Goal: Answer question/provide support: Answer question/provide support

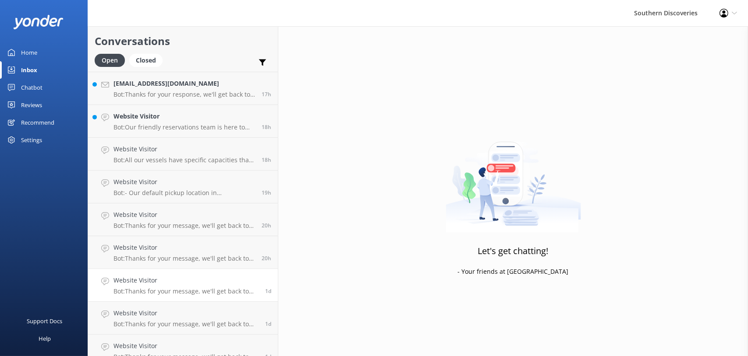
scroll to position [438, 0]
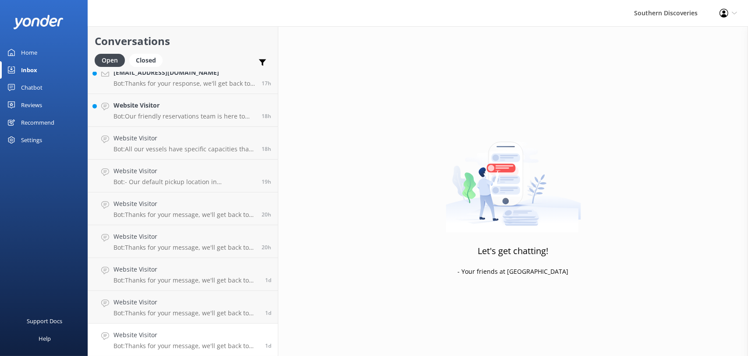
click at [183, 344] on p "Bot: Thanks for your message, we'll get back to you as soon as we can. You're a…" at bounding box center [185, 346] width 145 height 8
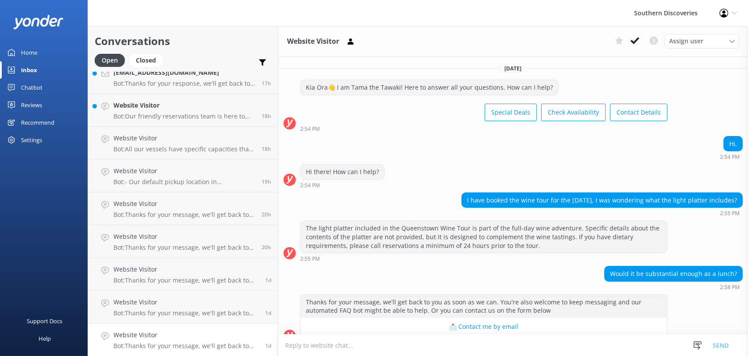
scroll to position [13, 0]
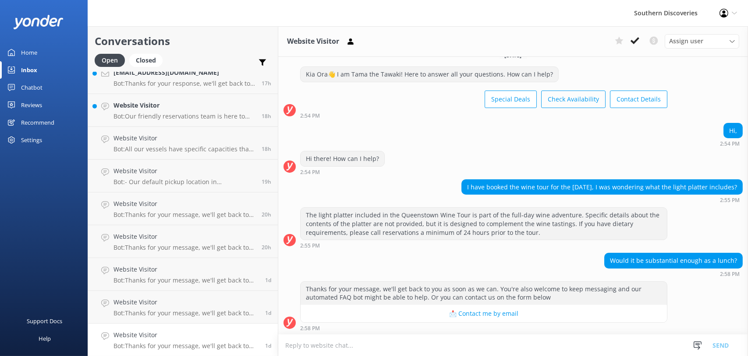
drag, startPoint x: 635, startPoint y: 42, endPoint x: 581, endPoint y: 106, distance: 84.2
click at [635, 42] on use at bounding box center [634, 40] width 9 height 7
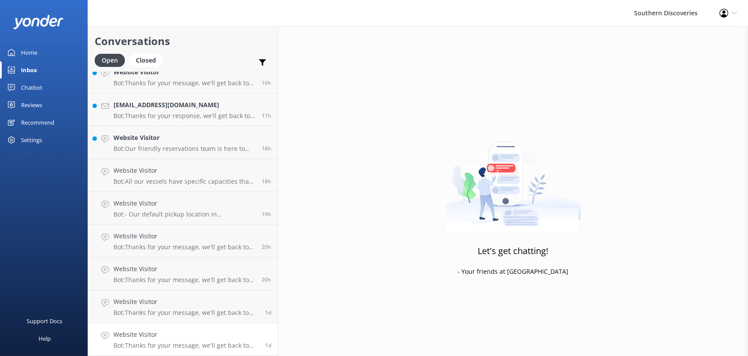
scroll to position [405, 0]
click at [163, 315] on p "Bot: Thanks for your message, we'll get back to you as soon as we can. You're a…" at bounding box center [185, 314] width 145 height 8
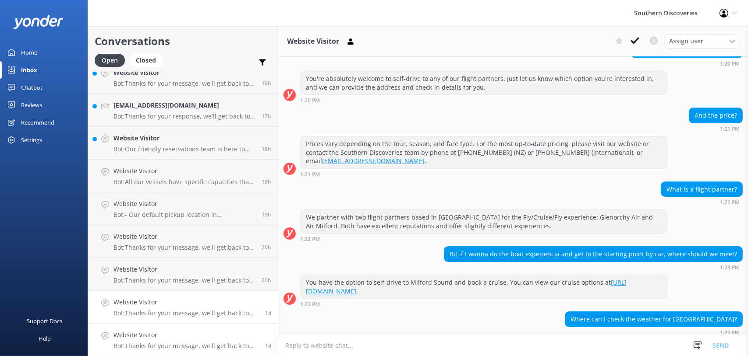
scroll to position [258, 0]
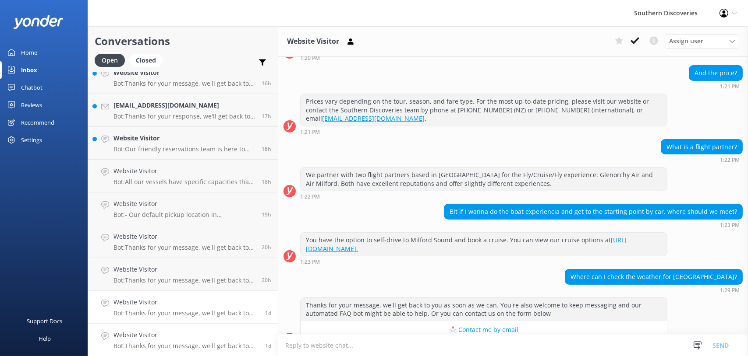
click at [163, 334] on h4 "Website Visitor" at bounding box center [185, 336] width 145 height 10
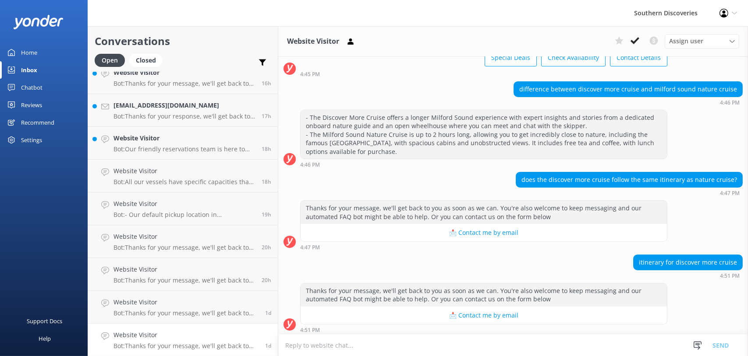
scroll to position [332, 0]
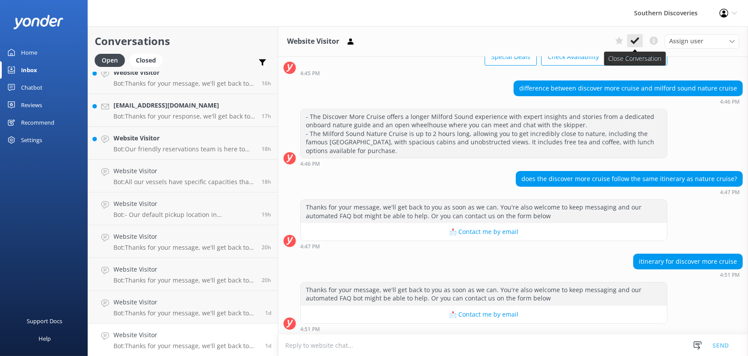
click at [636, 38] on icon at bounding box center [634, 40] width 9 height 9
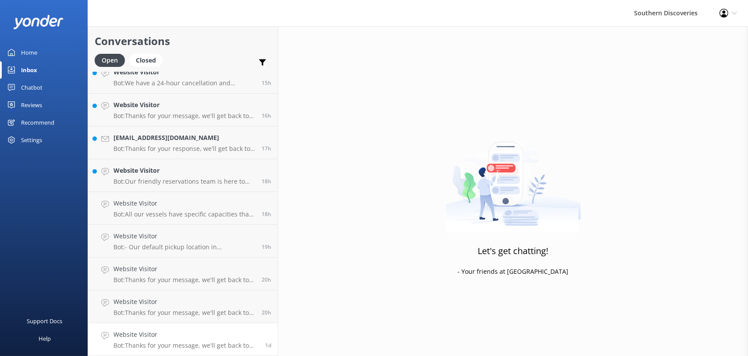
scroll to position [372, 0]
click at [151, 339] on h4 "Website Visitor" at bounding box center [185, 336] width 145 height 10
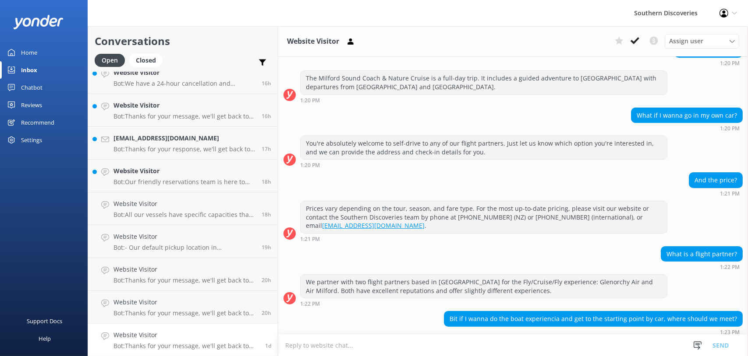
scroll to position [273, 0]
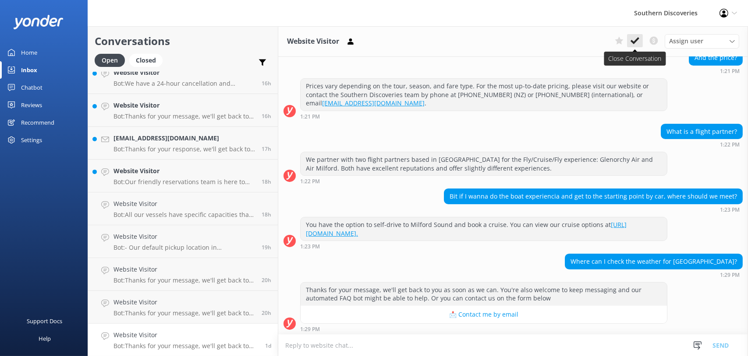
click at [635, 43] on use at bounding box center [634, 40] width 9 height 7
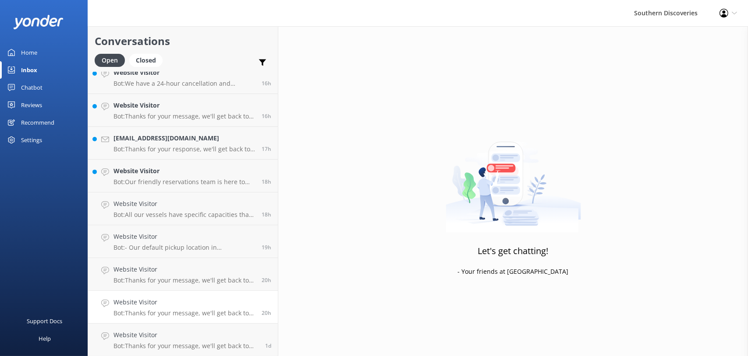
scroll to position [339, 0]
click at [158, 341] on div "Website Visitor Bot: Thanks for your message, we'll get back to you as soon as …" at bounding box center [183, 340] width 141 height 19
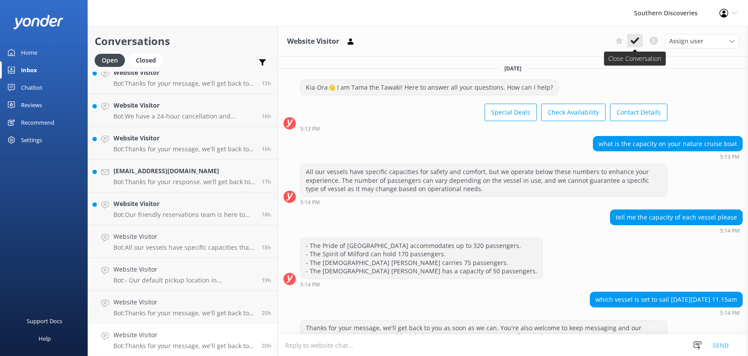
click at [628, 37] on button at bounding box center [635, 40] width 16 height 13
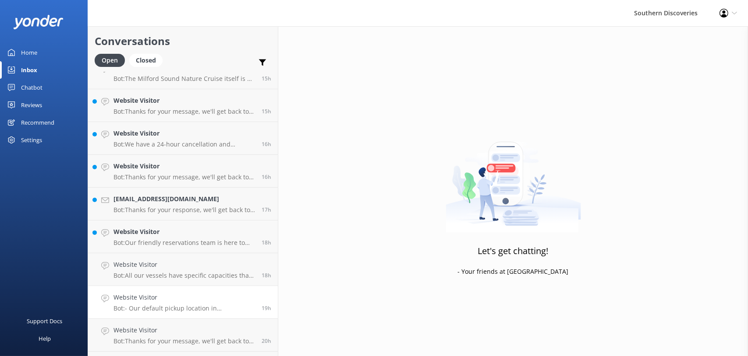
scroll to position [296, 0]
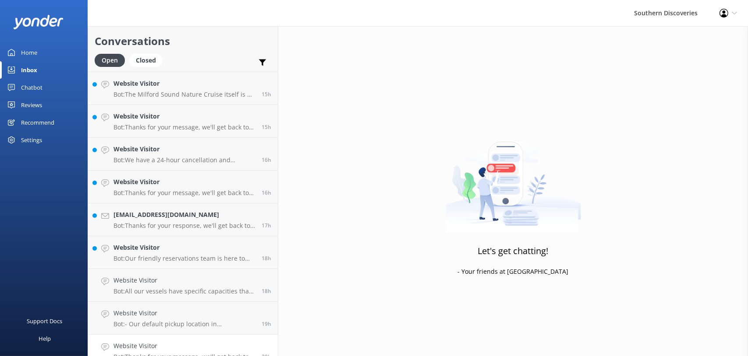
click at [153, 342] on h4 "Website Visitor" at bounding box center [183, 347] width 141 height 10
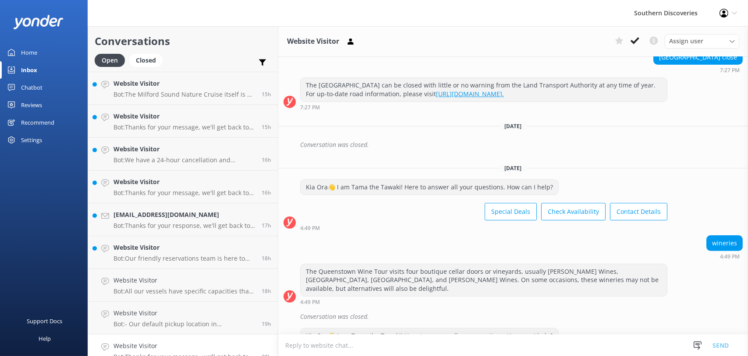
scroll to position [606, 0]
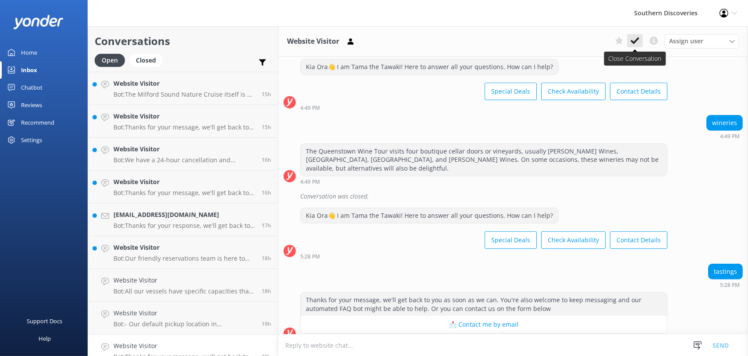
click at [635, 39] on icon at bounding box center [634, 40] width 9 height 9
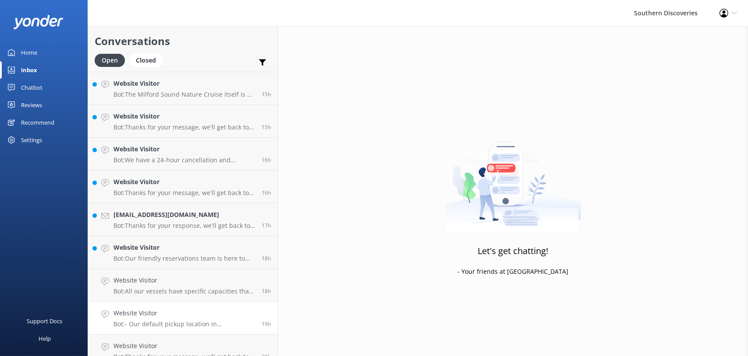
scroll to position [274, 0]
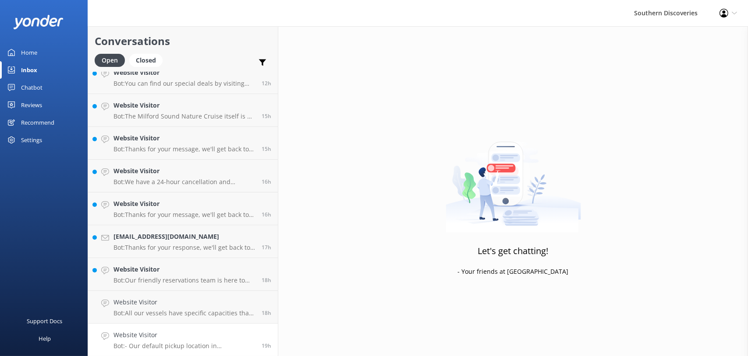
click at [152, 339] on h4 "Website Visitor" at bounding box center [183, 336] width 141 height 10
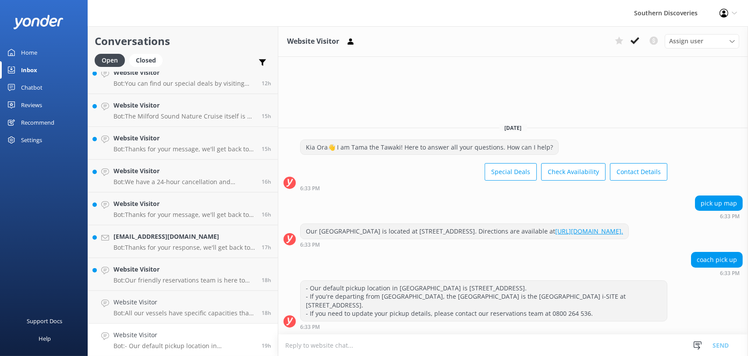
click at [639, 39] on icon at bounding box center [634, 40] width 9 height 9
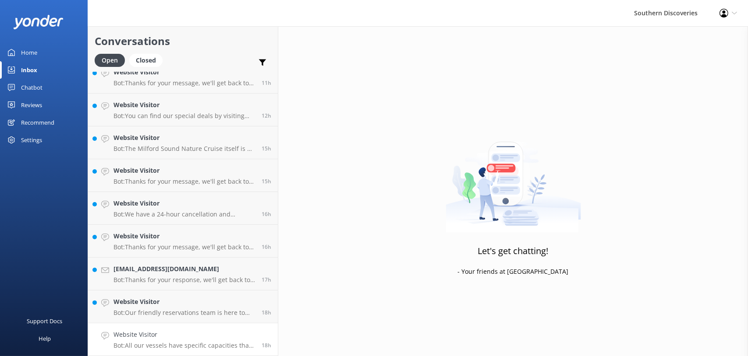
scroll to position [241, 0]
click at [152, 346] on p "Bot: All our vessels have specific capacities that we adhere to for safety and …" at bounding box center [183, 346] width 141 height 8
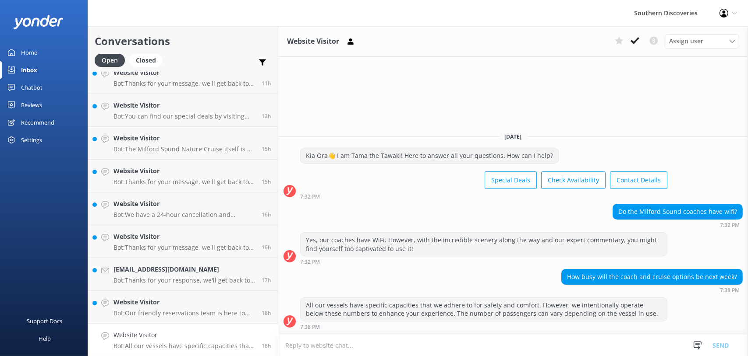
drag, startPoint x: 636, startPoint y: 41, endPoint x: 631, endPoint y: 50, distance: 10.8
click at [636, 41] on use at bounding box center [634, 40] width 9 height 7
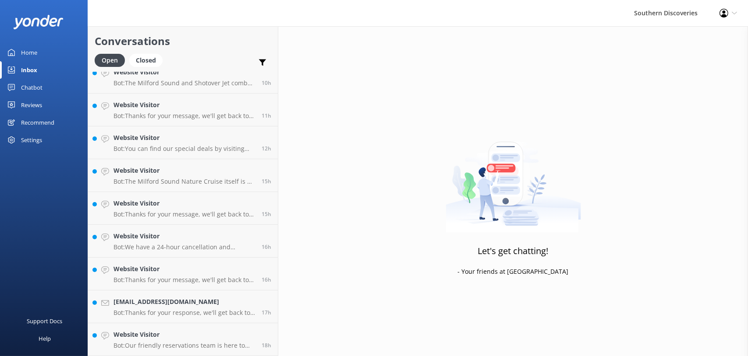
scroll to position [208, 0]
click at [186, 337] on h4 "Website Visitor" at bounding box center [183, 336] width 141 height 10
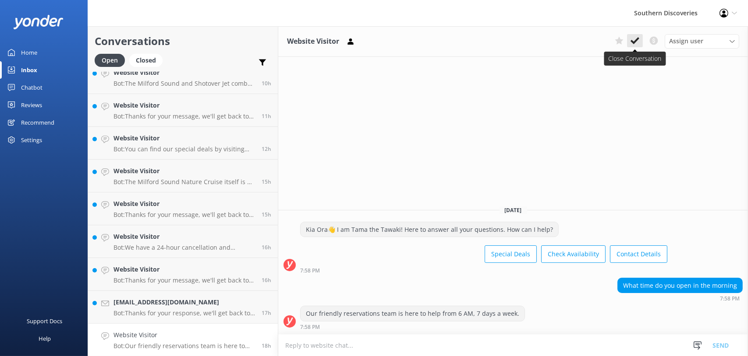
click at [638, 39] on use at bounding box center [634, 40] width 9 height 7
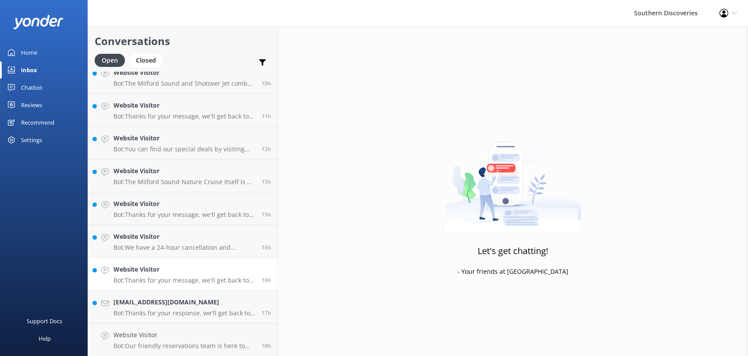
scroll to position [175, 0]
click at [141, 335] on h4 "[EMAIL_ADDRESS][DOMAIN_NAME]" at bounding box center [183, 336] width 141 height 10
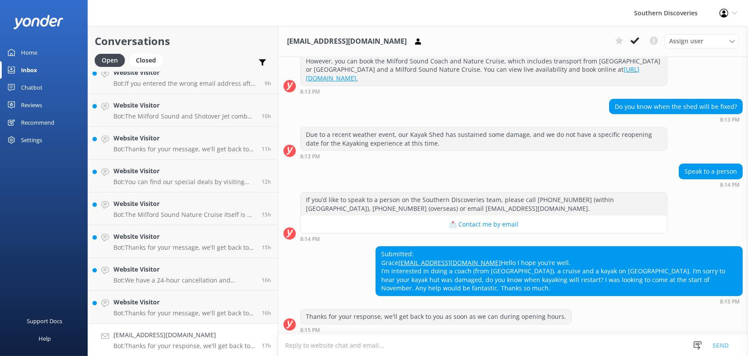
scroll to position [138, 0]
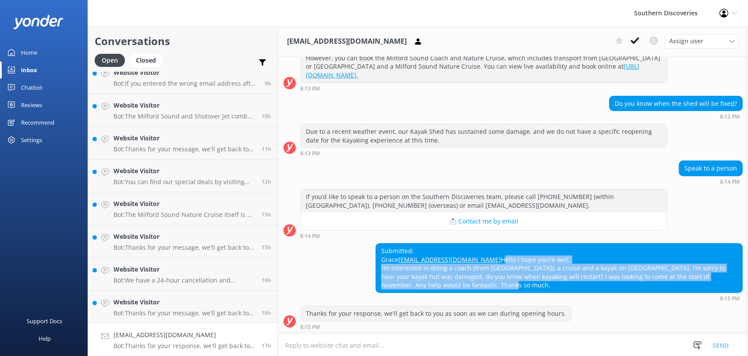
drag, startPoint x: 446, startPoint y: 289, endPoint x: 367, endPoint y: 260, distance: 83.4
click at [376, 260] on div "Submitted: Grace [EMAIL_ADDRESS][DOMAIN_NAME] Hello I hope you’re well. I’m int…" at bounding box center [559, 268] width 366 height 49
copy div "Hello I hope you’re well. I’m interested in doing a coach (from [GEOGRAPHIC_DAT…"
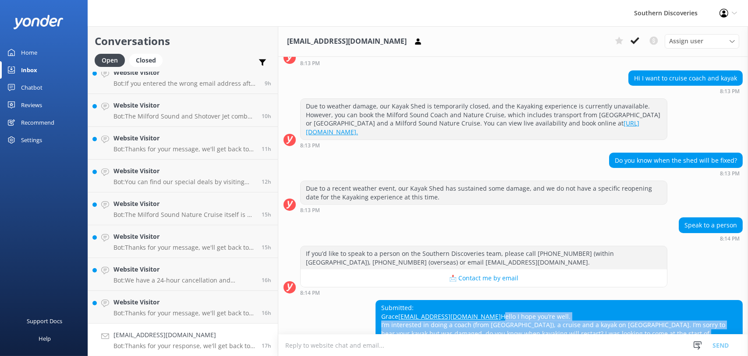
scroll to position [131, 0]
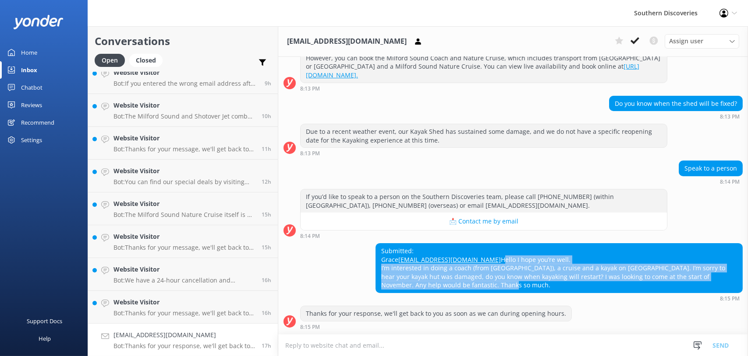
drag, startPoint x: 640, startPoint y: 40, endPoint x: 631, endPoint y: 50, distance: 13.6
click at [640, 40] on button at bounding box center [635, 40] width 16 height 13
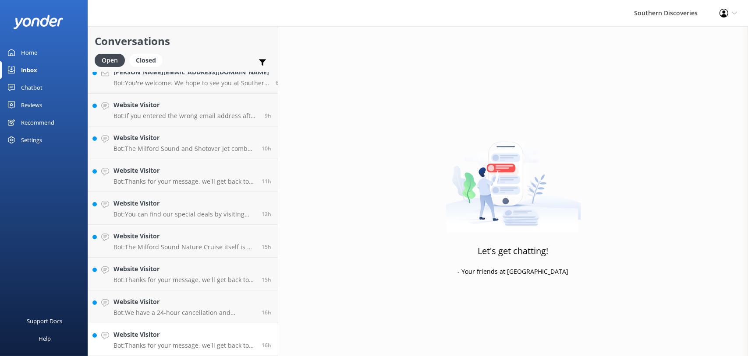
scroll to position [142, 0]
click at [145, 332] on h4 "Website Visitor" at bounding box center [183, 336] width 141 height 10
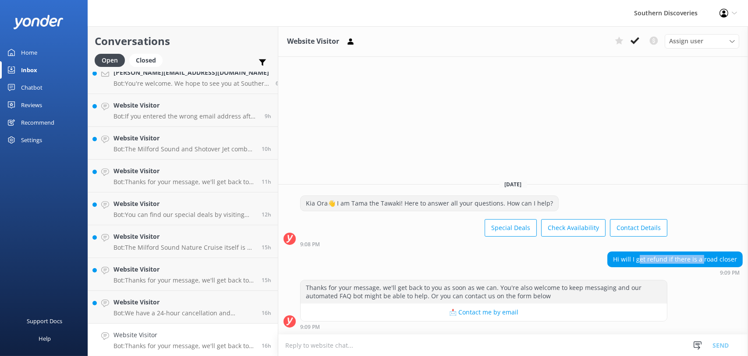
drag, startPoint x: 653, startPoint y: 260, endPoint x: 706, endPoint y: 261, distance: 52.6
click at [706, 261] on div "Hi will I get refund if there is a road closer" at bounding box center [674, 259] width 134 height 15
drag, startPoint x: 706, startPoint y: 261, endPoint x: 606, endPoint y: 255, distance: 99.6
click at [606, 255] on div "Hi will I get refund if there is a road closer 9:09 PM" at bounding box center [512, 264] width 469 height 24
click at [636, 36] on icon at bounding box center [634, 40] width 9 height 9
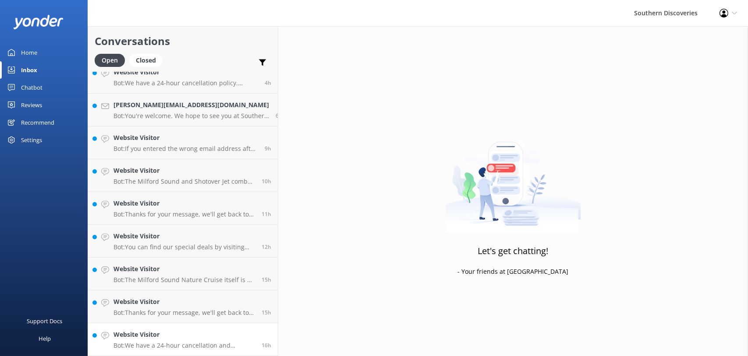
scroll to position [109, 0]
click at [168, 335] on h4 "Website Visitor" at bounding box center [183, 336] width 141 height 10
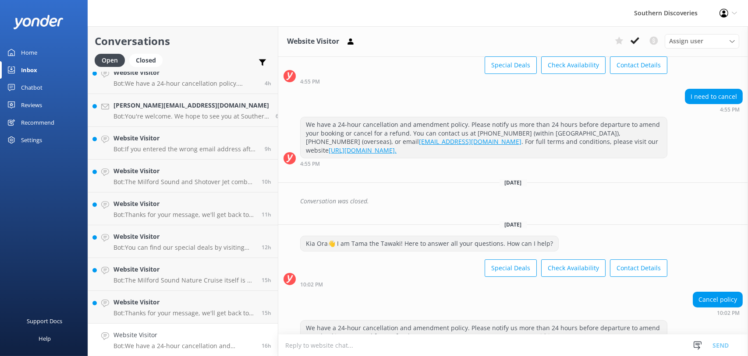
scroll to position [85, 0]
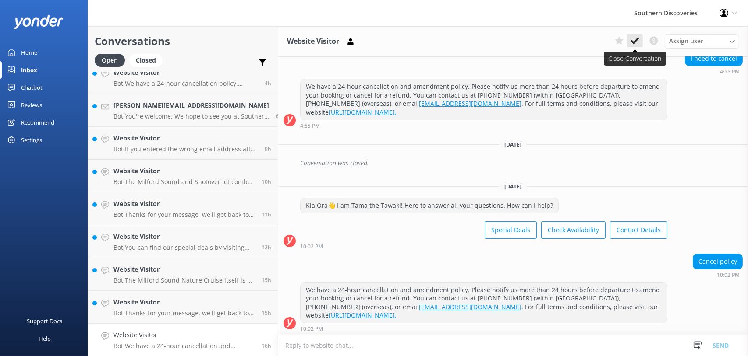
click at [634, 43] on use at bounding box center [634, 40] width 9 height 7
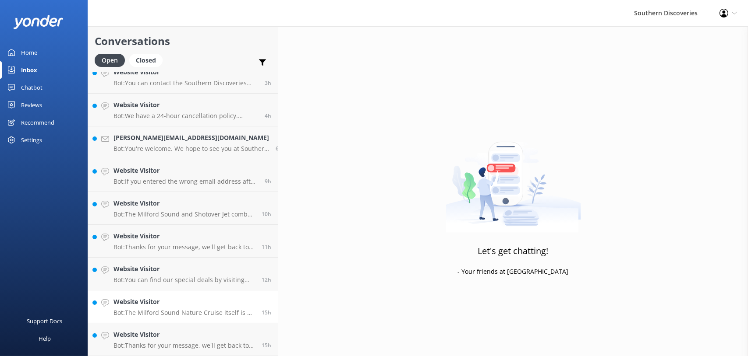
scroll to position [77, 0]
click at [151, 333] on h4 "Website Visitor" at bounding box center [183, 336] width 141 height 10
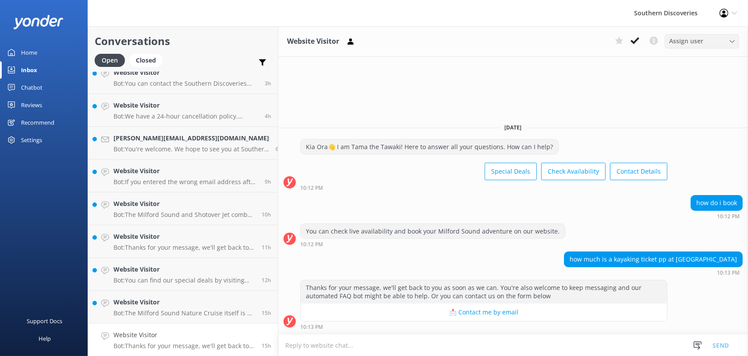
click at [673, 43] on span "Assign user" at bounding box center [686, 41] width 34 height 10
click at [671, 78] on div "[PERSON_NAME]" at bounding box center [690, 77] width 42 height 9
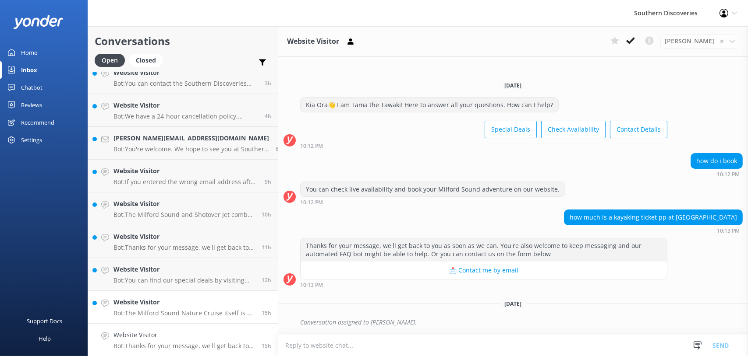
click at [156, 308] on div "Website Visitor Bot: The Milford Sound Nature Cruise itself is up to 2 hours lo…" at bounding box center [183, 307] width 141 height 19
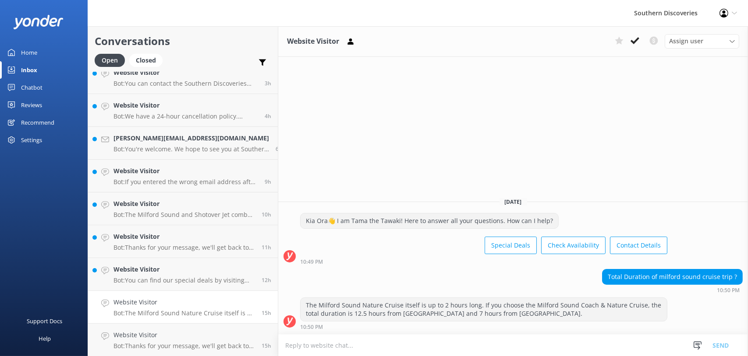
click at [638, 42] on icon at bounding box center [634, 40] width 9 height 9
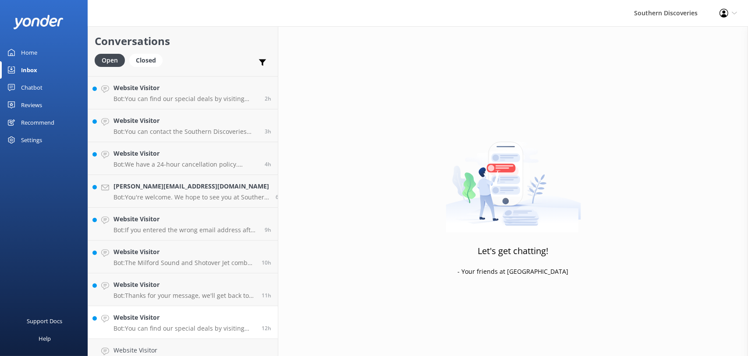
scroll to position [44, 0]
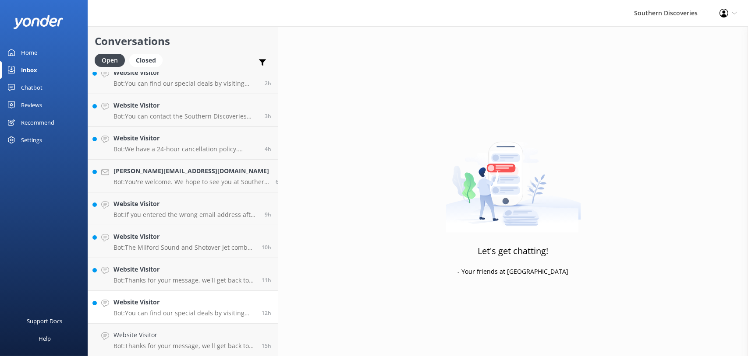
click at [162, 306] on h4 "Website Visitor" at bounding box center [183, 303] width 141 height 10
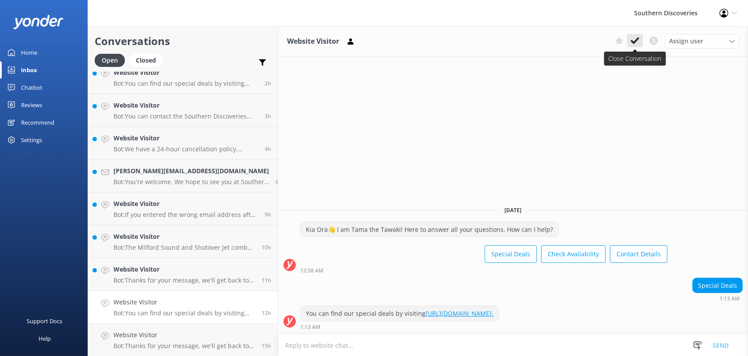
click at [637, 37] on icon at bounding box center [634, 40] width 9 height 9
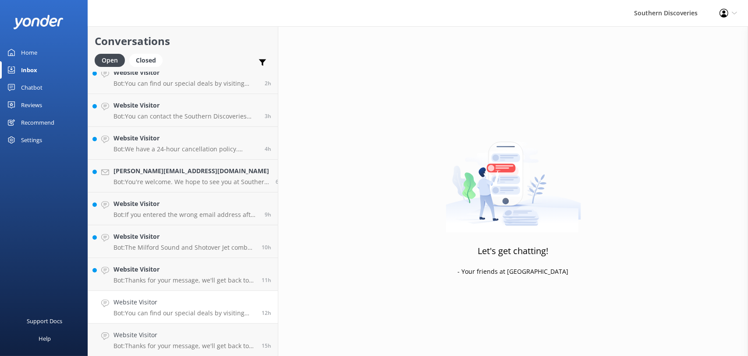
scroll to position [11, 0]
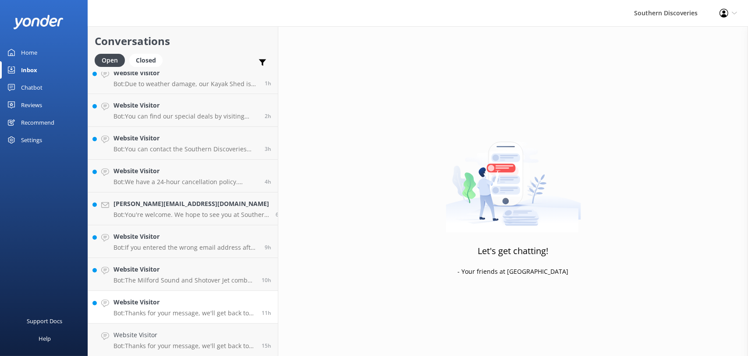
click at [133, 298] on h4 "Website Visitor" at bounding box center [183, 303] width 141 height 10
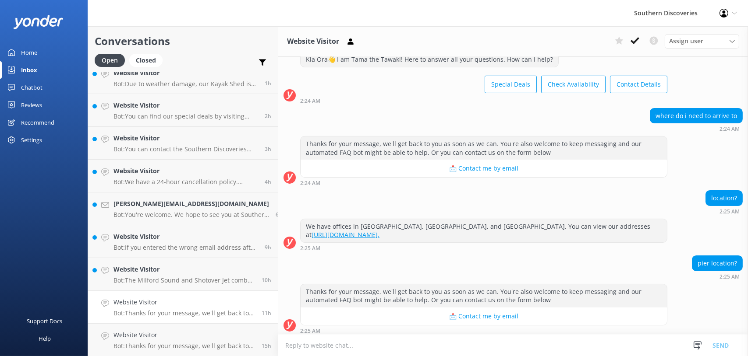
scroll to position [314, 0]
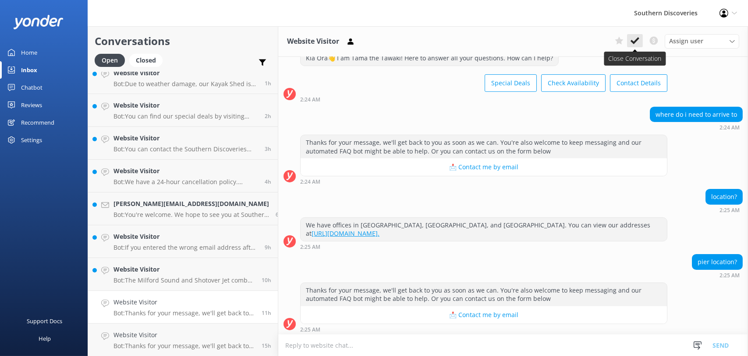
click at [635, 38] on icon at bounding box center [634, 40] width 9 height 9
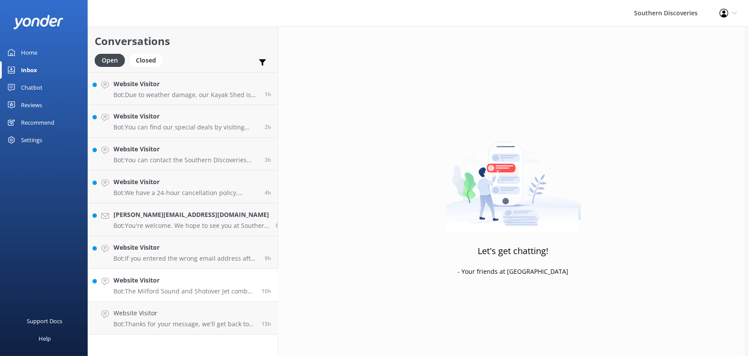
click at [153, 288] on p "Bot: The Milford Sound and Shotover Jet combo is a two-day experience. You can …" at bounding box center [183, 292] width 141 height 8
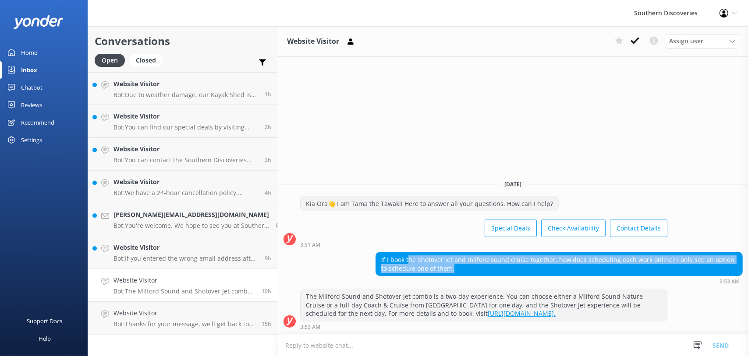
drag, startPoint x: 395, startPoint y: 261, endPoint x: 610, endPoint y: 268, distance: 214.7
click at [610, 268] on div "If I book the Shotover Jet and milford sound cruise together, how does scheduli…" at bounding box center [559, 264] width 366 height 23
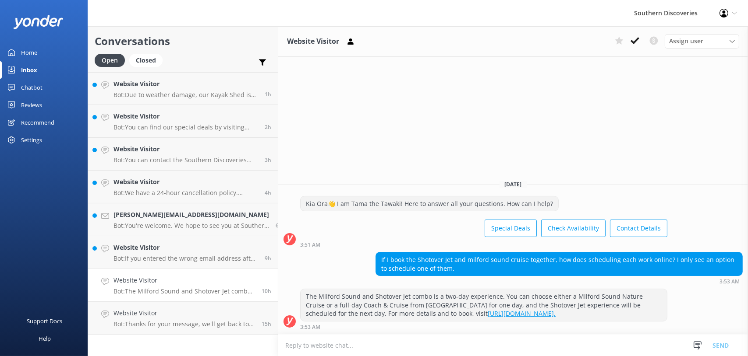
click at [331, 257] on div "If I book the Shotover Jet and milford sound cruise together, how does scheduli…" at bounding box center [512, 268] width 469 height 32
click at [632, 40] on icon at bounding box center [634, 40] width 9 height 9
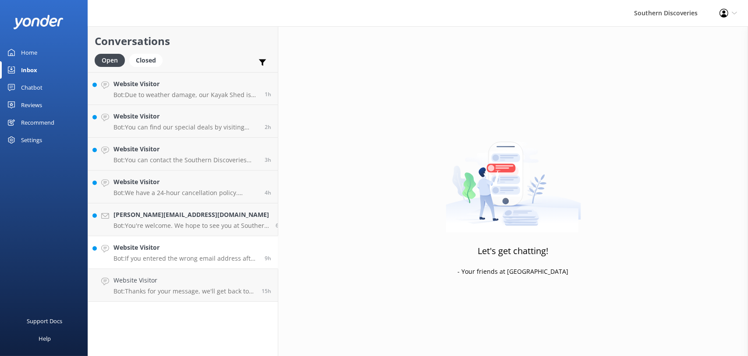
click at [144, 261] on p "Bot: If you entered the wrong email address after booking, please contact us an…" at bounding box center [185, 259] width 145 height 8
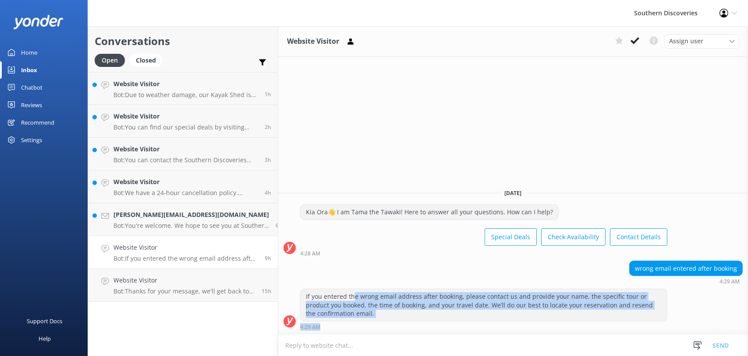
drag, startPoint x: 340, startPoint y: 297, endPoint x: 476, endPoint y: 326, distance: 138.3
click at [476, 326] on div "If you entered the wrong email address after booking, please contact us and pro…" at bounding box center [483, 309] width 367 height 41
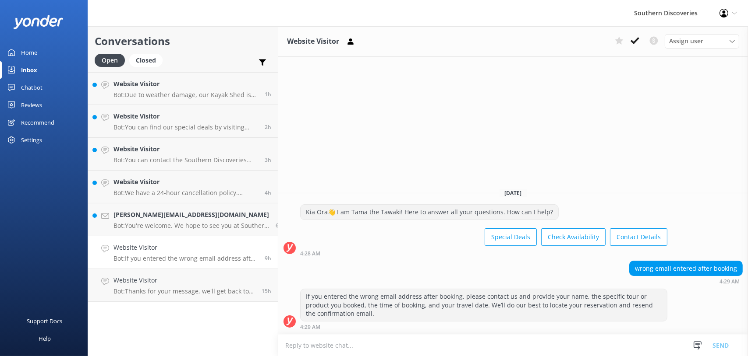
drag, startPoint x: 476, startPoint y: 326, endPoint x: 383, endPoint y: 268, distance: 109.6
click at [383, 265] on div "wrong email entered after booking 4:29 AM" at bounding box center [512, 273] width 469 height 24
click at [639, 39] on icon at bounding box center [634, 40] width 9 height 9
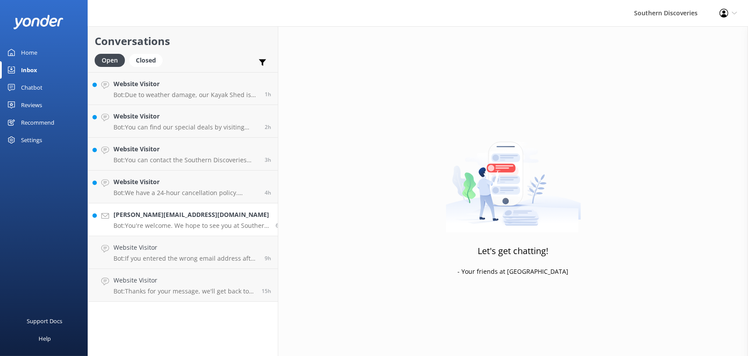
click at [145, 229] on p "Bot: You're welcome. We hope to see you at Southern Discoveries soon!" at bounding box center [190, 226] width 155 height 8
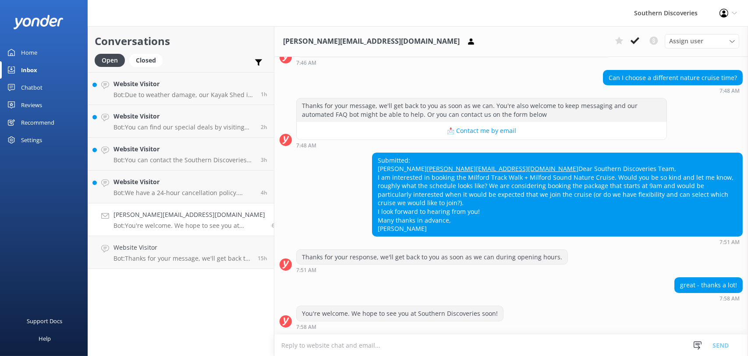
scroll to position [190, 0]
drag, startPoint x: 355, startPoint y: 258, endPoint x: 576, endPoint y: 273, distance: 221.7
click at [576, 273] on div "Thanks for your response, we'll get back to you as soon as we can during openin…" at bounding box center [510, 262] width 473 height 24
click at [433, 297] on div "great - thanks a lot! 7:58 AM" at bounding box center [510, 290] width 473 height 24
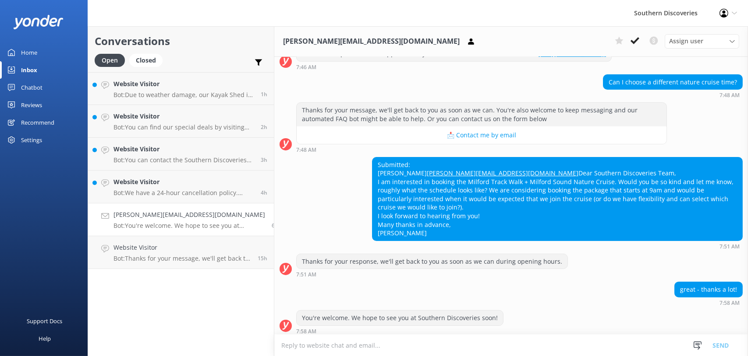
scroll to position [146, 0]
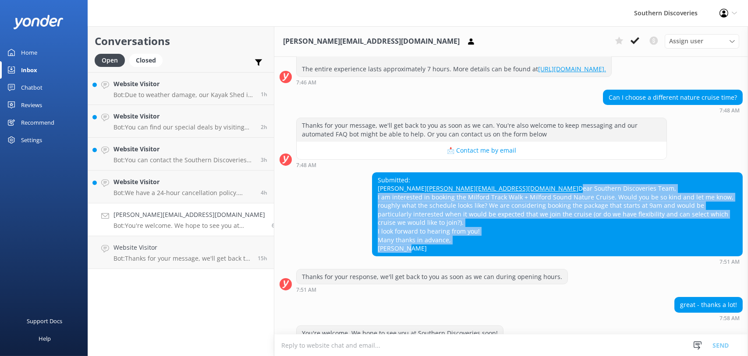
drag, startPoint x: 368, startPoint y: 213, endPoint x: 399, endPoint y: 271, distance: 65.3
click at [399, 256] on div "Submitted: [PERSON_NAME] [PERSON_NAME][EMAIL_ADDRESS][DOMAIN_NAME] Dear Souther…" at bounding box center [557, 214] width 370 height 83
copy div "Dear Southern Discoveries Team, I am interested in booking the Milford Track Wa…"
click at [503, 239] on div "Submitted: [PERSON_NAME] [PERSON_NAME][EMAIL_ADDRESS][DOMAIN_NAME] Dear Souther…" at bounding box center [557, 214] width 370 height 83
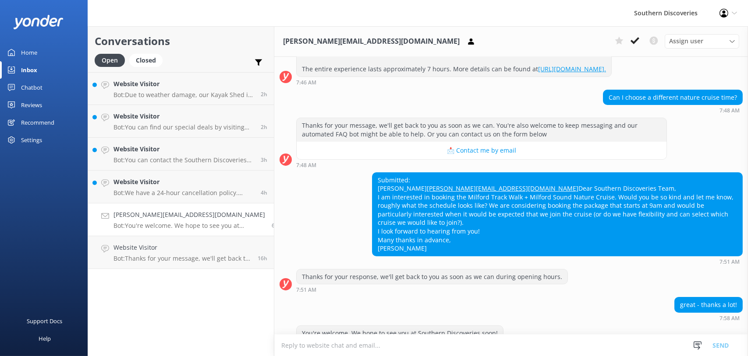
click at [631, 36] on icon at bounding box center [634, 40] width 9 height 9
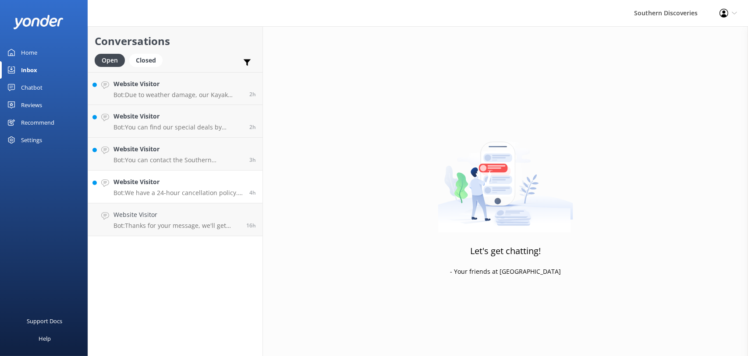
click at [143, 197] on p "Bot: We have a 24-hour cancellation policy. Please contact us at [PHONE_NUMBER]…" at bounding box center [177, 193] width 129 height 8
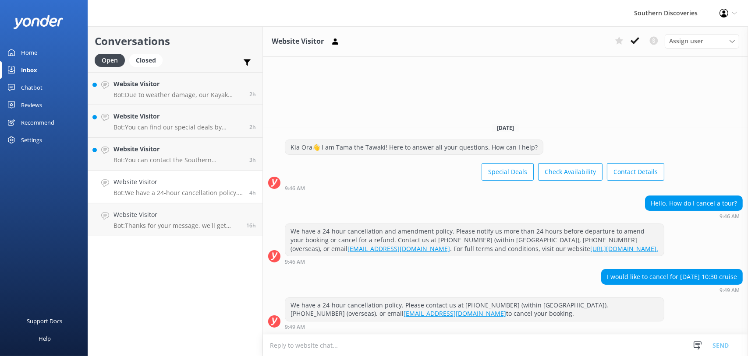
drag, startPoint x: 631, startPoint y: 40, endPoint x: 559, endPoint y: 128, distance: 114.2
click at [631, 40] on use at bounding box center [634, 40] width 9 height 7
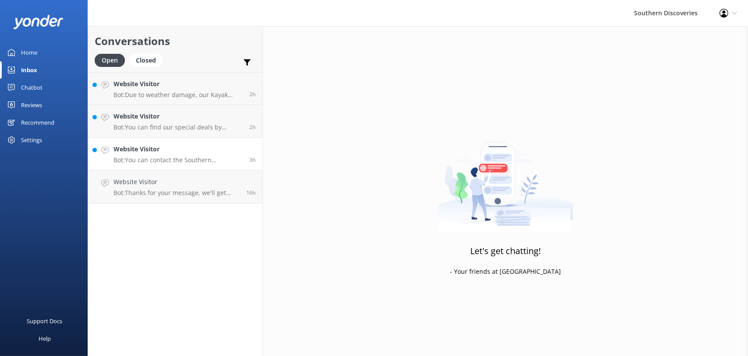
click at [156, 160] on p "Bot: You can contact the Southern Discoveries team by phone at [PHONE_NUMBER] w…" at bounding box center [177, 160] width 129 height 8
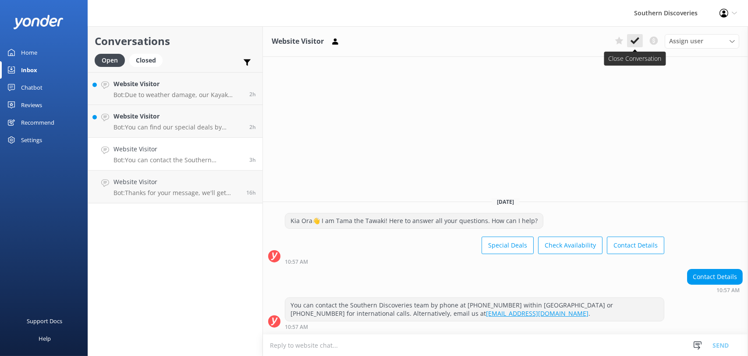
click at [637, 42] on icon at bounding box center [634, 40] width 9 height 9
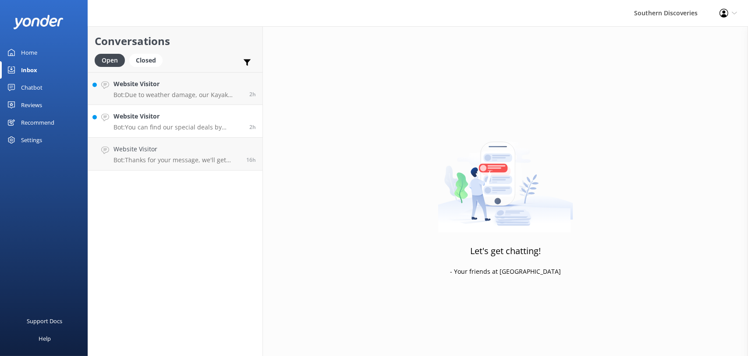
click at [165, 126] on p "Bot: You can find our special deals by visiting [URL][DOMAIN_NAME]." at bounding box center [177, 127] width 129 height 8
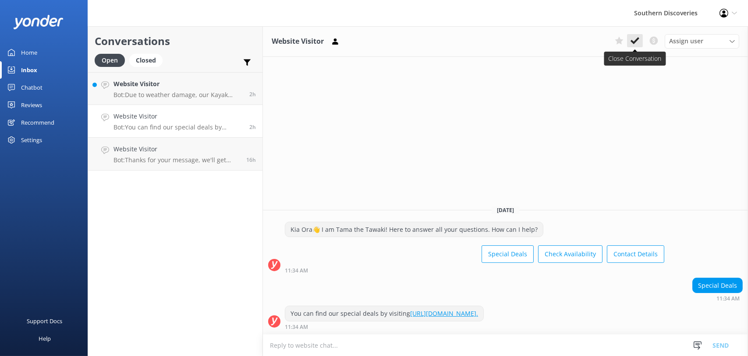
click at [638, 39] on use at bounding box center [634, 40] width 9 height 7
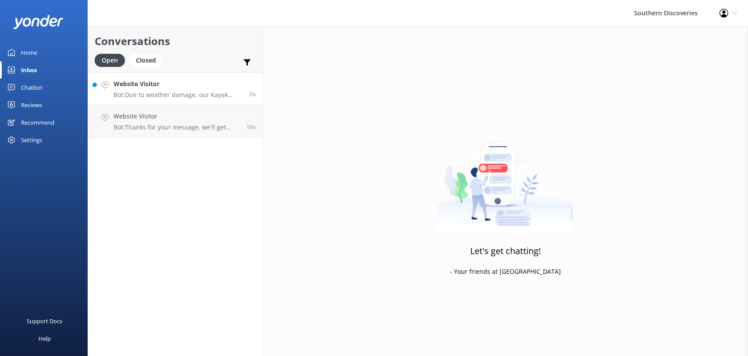
click at [166, 93] on p "Bot: Due to weather damage, our Kayak Shed is temporarily closed, and we don’t …" at bounding box center [177, 95] width 129 height 8
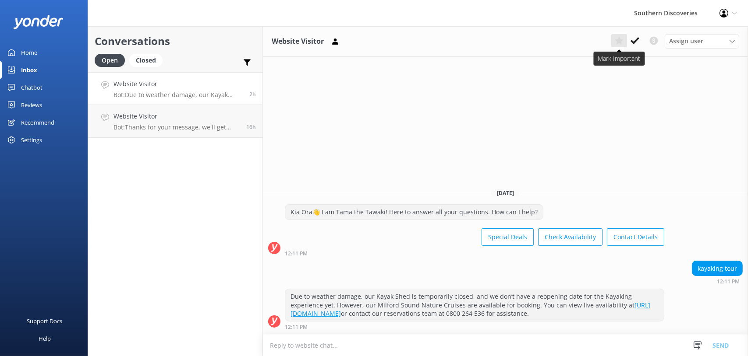
drag, startPoint x: 631, startPoint y: 40, endPoint x: 621, endPoint y: 43, distance: 10.8
click at [631, 40] on use at bounding box center [634, 40] width 9 height 7
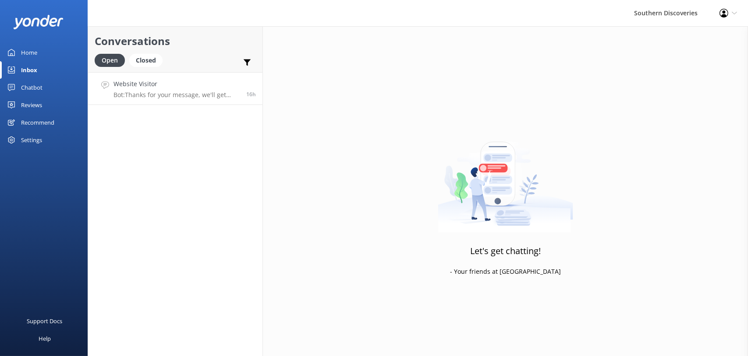
click at [166, 100] on link "Website Visitor Bot: Thanks for your message, we'll get back to you as soon as …" at bounding box center [175, 88] width 174 height 33
